Goal: Check status: Check status

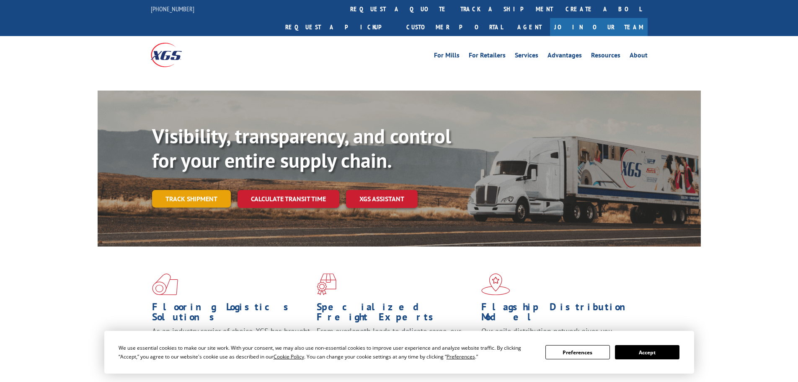
click at [196, 190] on link "Track shipment" at bounding box center [191, 199] width 79 height 18
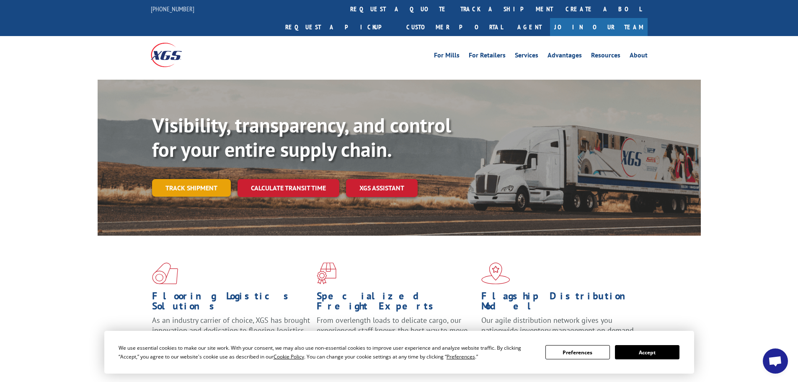
click at [171, 179] on link "Track shipment" at bounding box center [191, 188] width 79 height 18
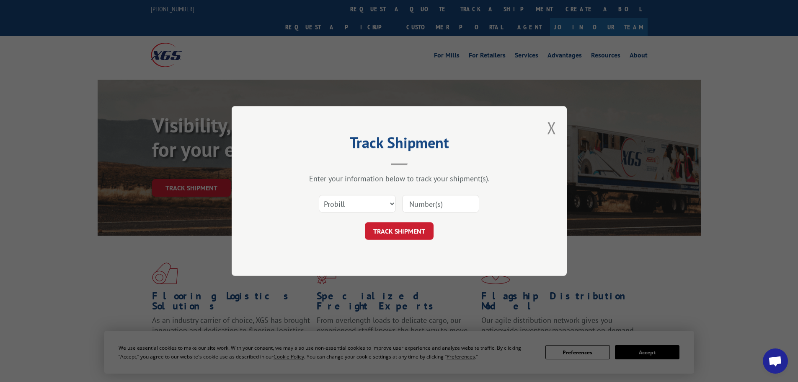
click at [435, 203] on input at bounding box center [440, 204] width 77 height 18
paste input "664081"
type input "664081"
click at [412, 227] on button "TRACK SHIPMENT" at bounding box center [399, 231] width 69 height 18
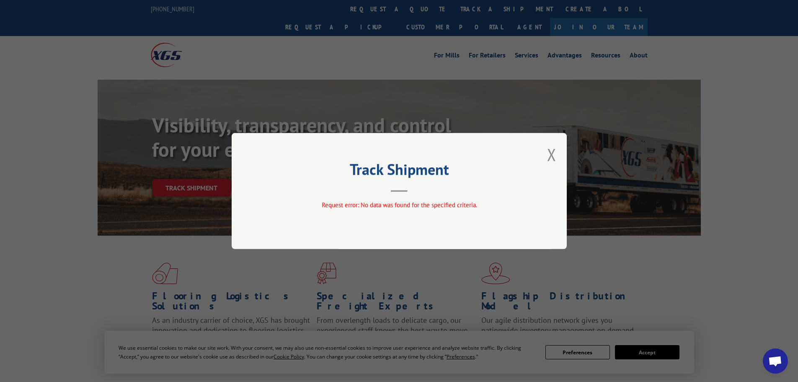
click at [360, 205] on span "Request error: No data was found for the specified criteria." at bounding box center [398, 205] width 155 height 8
click at [557, 151] on div "Track Shipment Request error: No data was found for the specified criteria." at bounding box center [399, 191] width 335 height 116
click at [547, 153] on button "Close modal" at bounding box center [551, 154] width 9 height 22
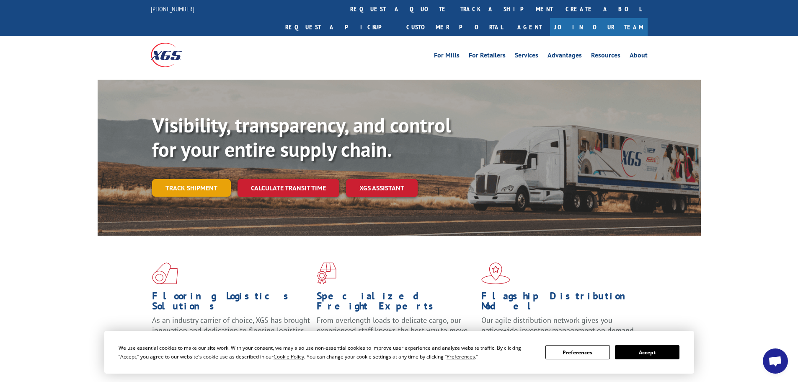
click at [206, 179] on link "Track shipment" at bounding box center [191, 188] width 79 height 18
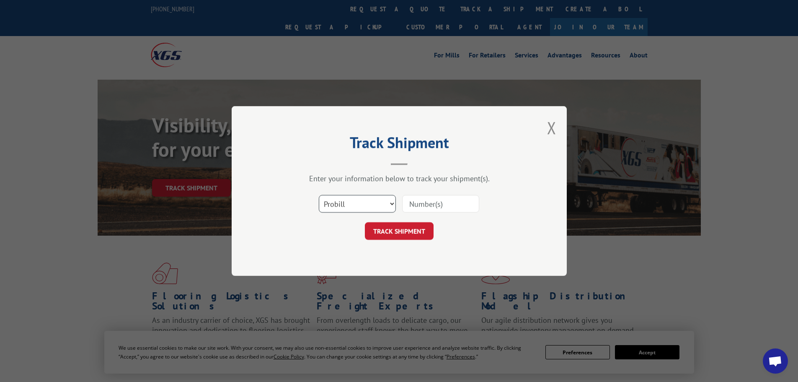
click at [347, 201] on select "Select category... Probill BOL PO" at bounding box center [357, 204] width 77 height 18
select select "bol"
click at [319, 195] on select "Select category... Probill BOL PO" at bounding box center [357, 204] width 77 height 18
click at [432, 204] on input at bounding box center [440, 204] width 77 height 18
paste input "664081"
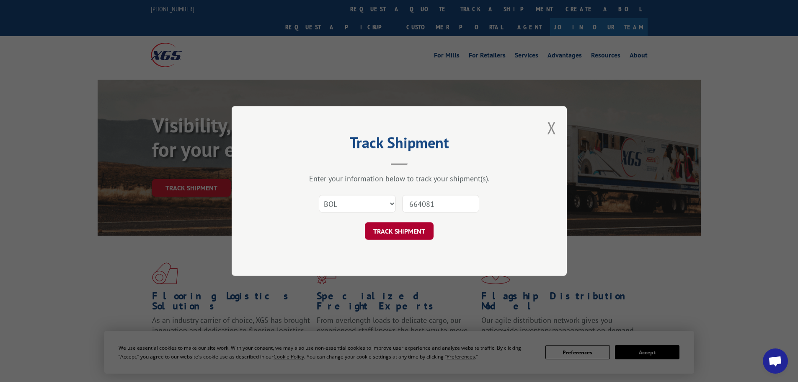
type input "664081"
click at [419, 223] on button "TRACK SHIPMENT" at bounding box center [399, 231] width 69 height 18
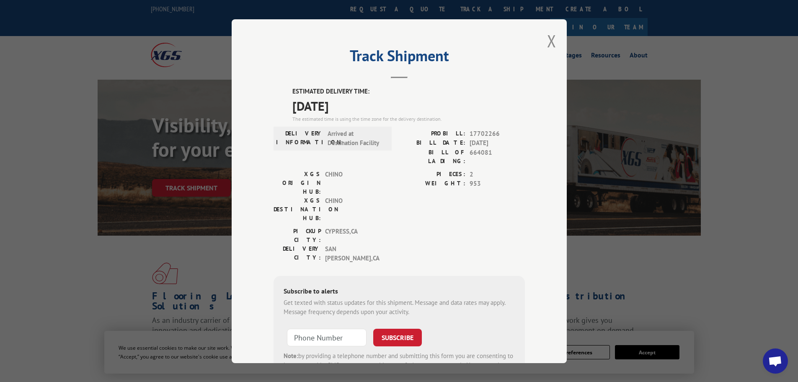
click at [481, 134] on span "17702266" at bounding box center [497, 134] width 55 height 10
copy span "17702266"
click at [551, 42] on button "Close modal" at bounding box center [551, 41] width 9 height 22
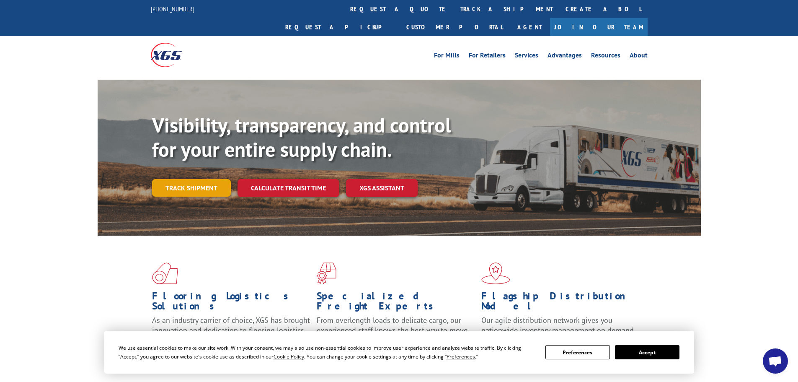
click at [192, 179] on link "Track shipment" at bounding box center [191, 188] width 79 height 18
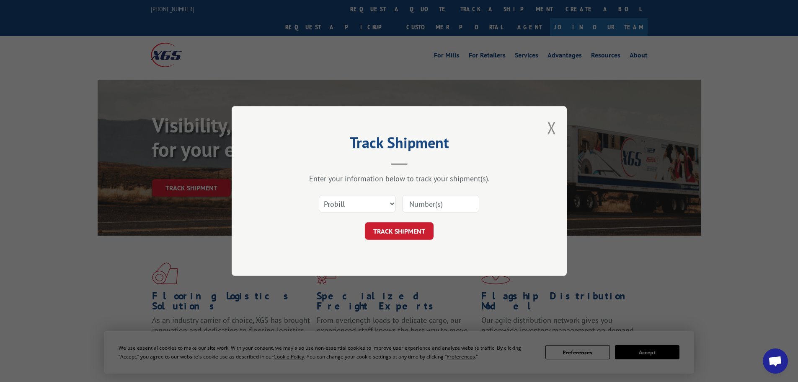
drag, startPoint x: 439, startPoint y: 198, endPoint x: 435, endPoint y: 209, distance: 11.4
click at [439, 198] on input at bounding box center [440, 204] width 77 height 18
paste input "17702266"
type input "17702266"
click at [417, 230] on button "TRACK SHIPMENT" at bounding box center [399, 231] width 69 height 18
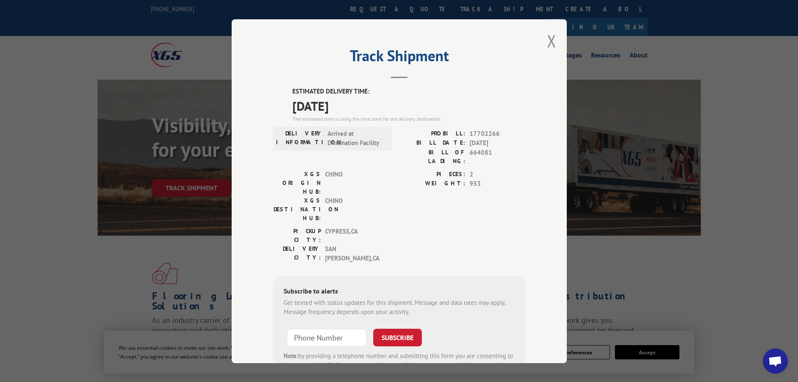
click at [482, 136] on span "17702266" at bounding box center [497, 134] width 55 height 10
copy span "17702266"
